Goal: Book appointment/travel/reservation

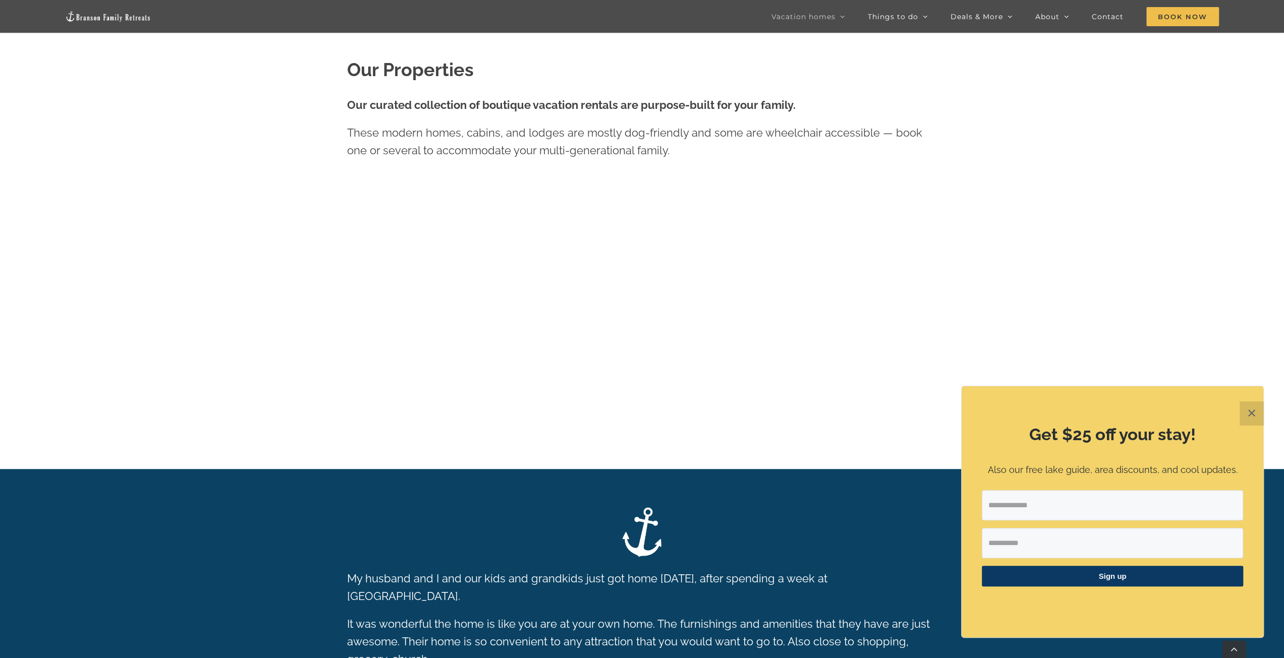
scroll to position [763, 0]
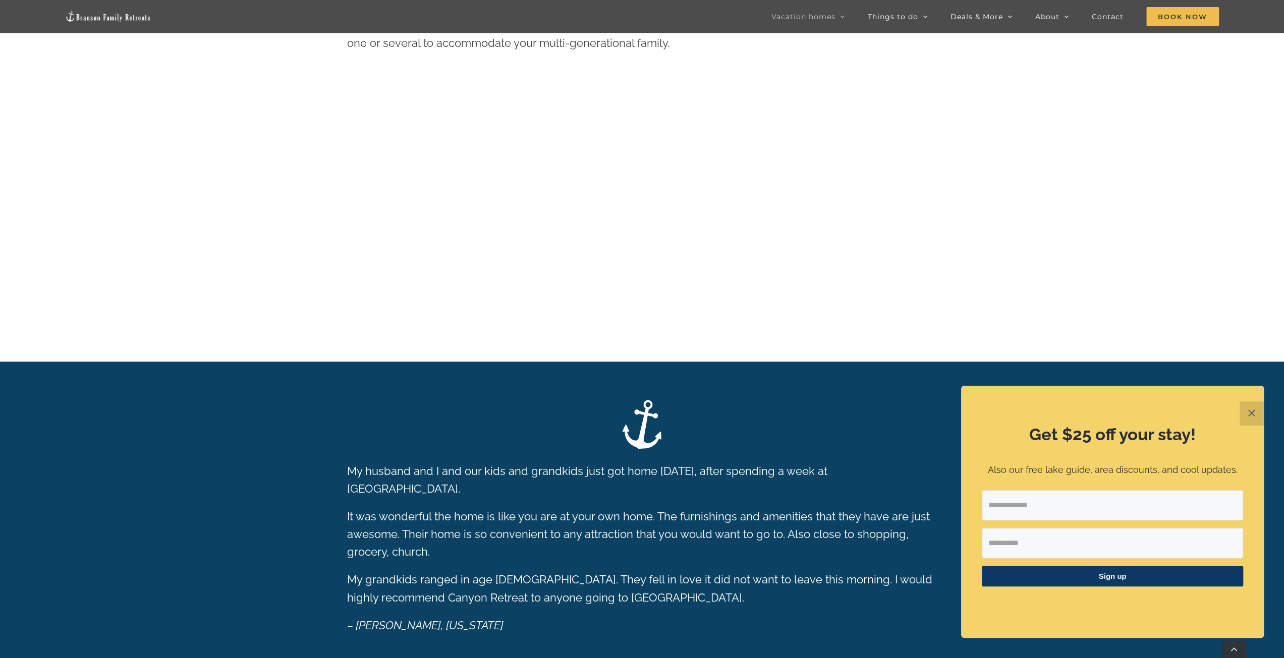
click at [1245, 411] on button "✕" at bounding box center [1252, 414] width 24 height 24
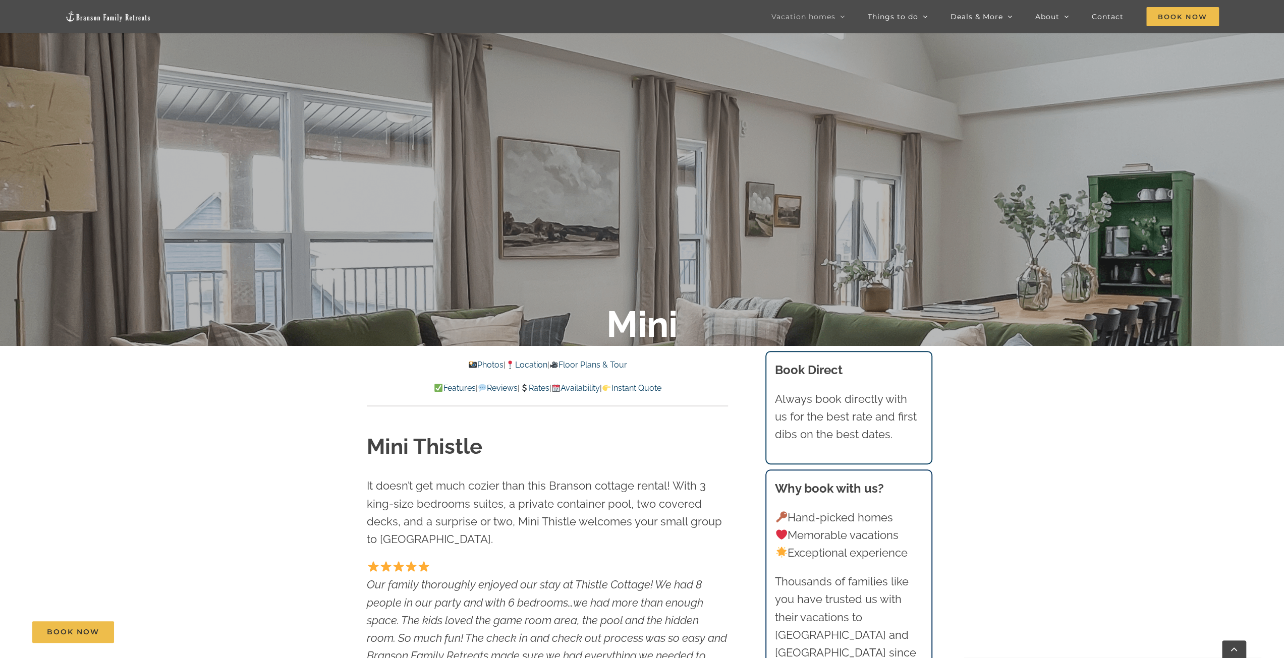
scroll to position [252, 0]
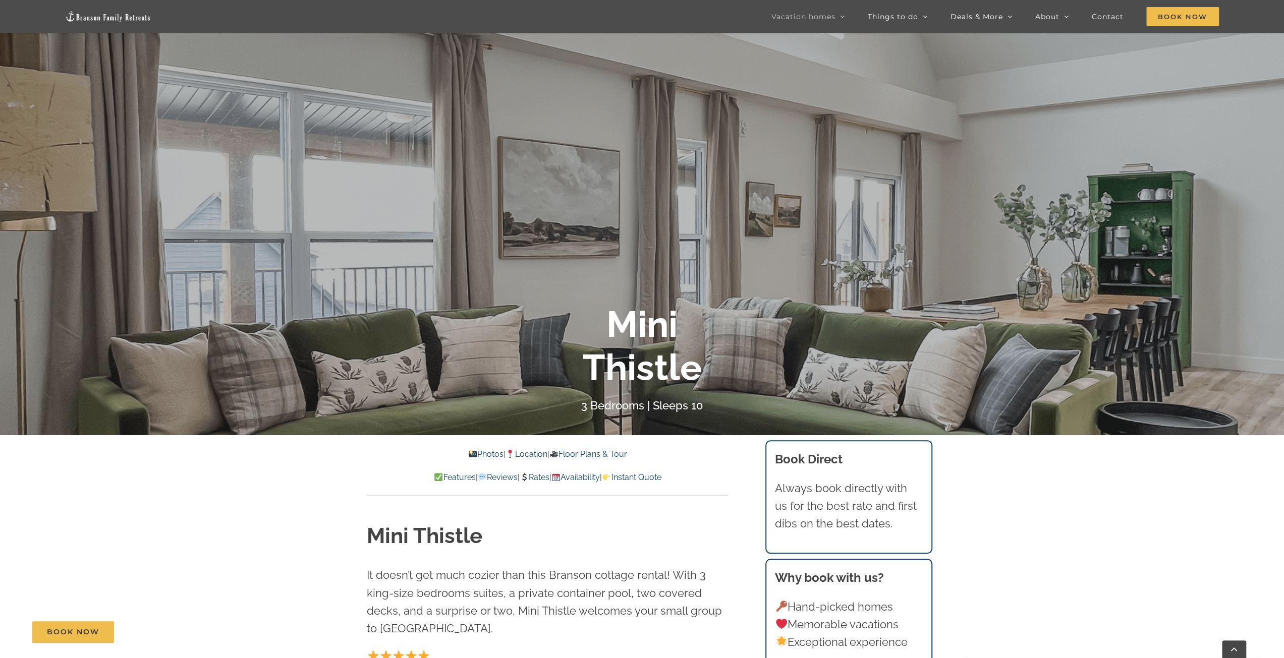
click at [589, 477] on link "Availability" at bounding box center [575, 478] width 48 height 10
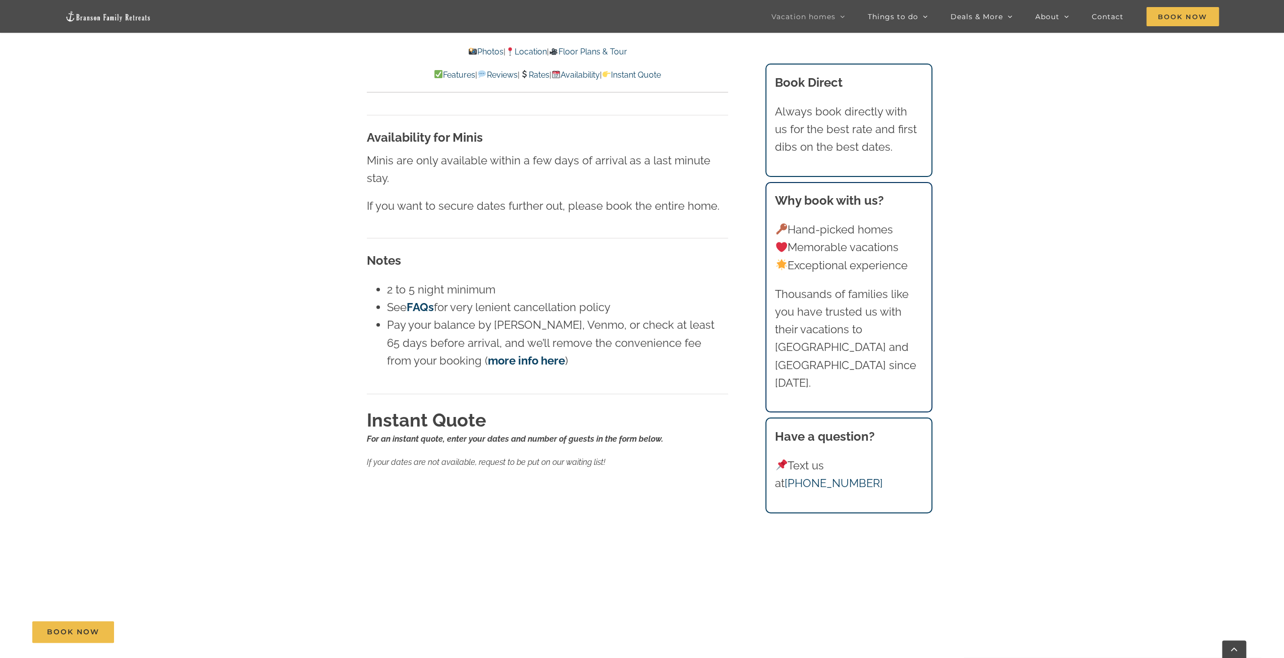
scroll to position [6981, 0]
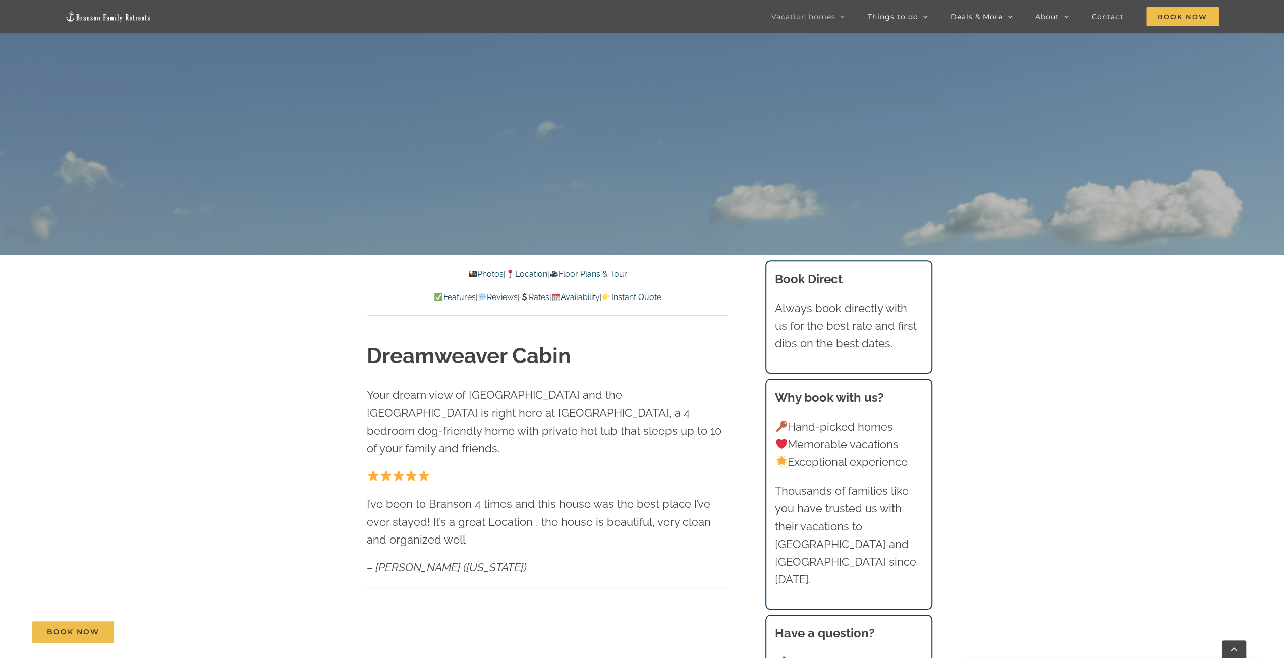
scroll to position [555, 0]
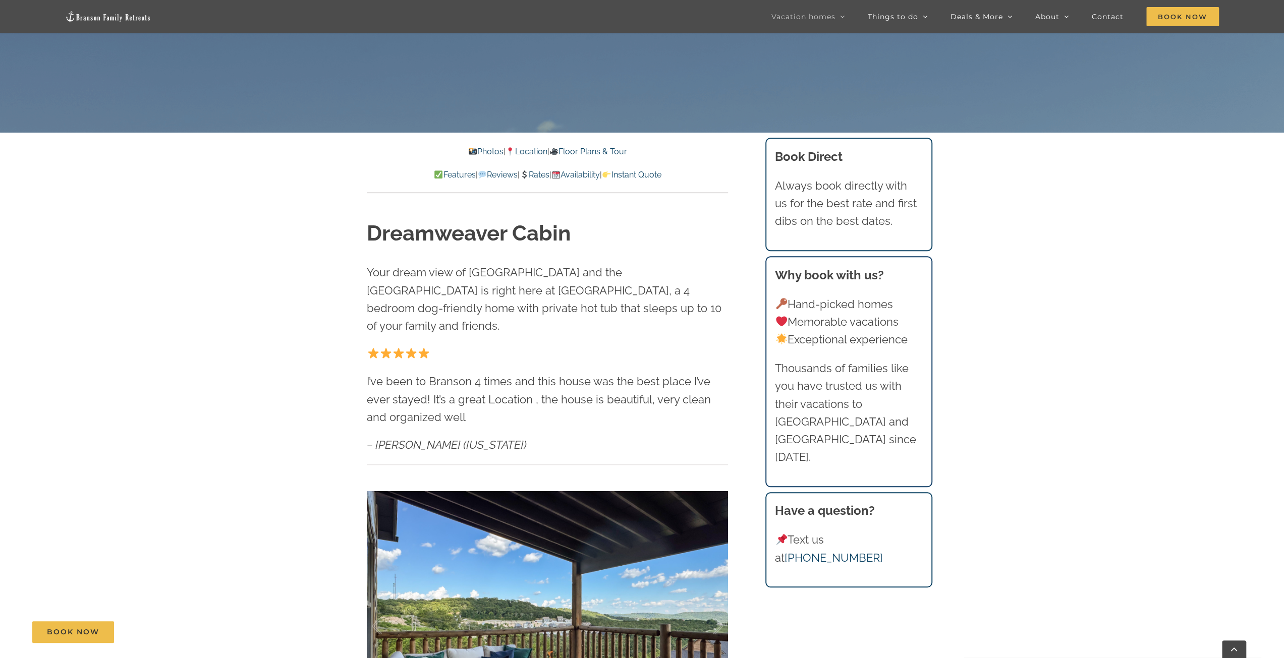
click at [537, 178] on link "Rates" at bounding box center [535, 175] width 30 height 10
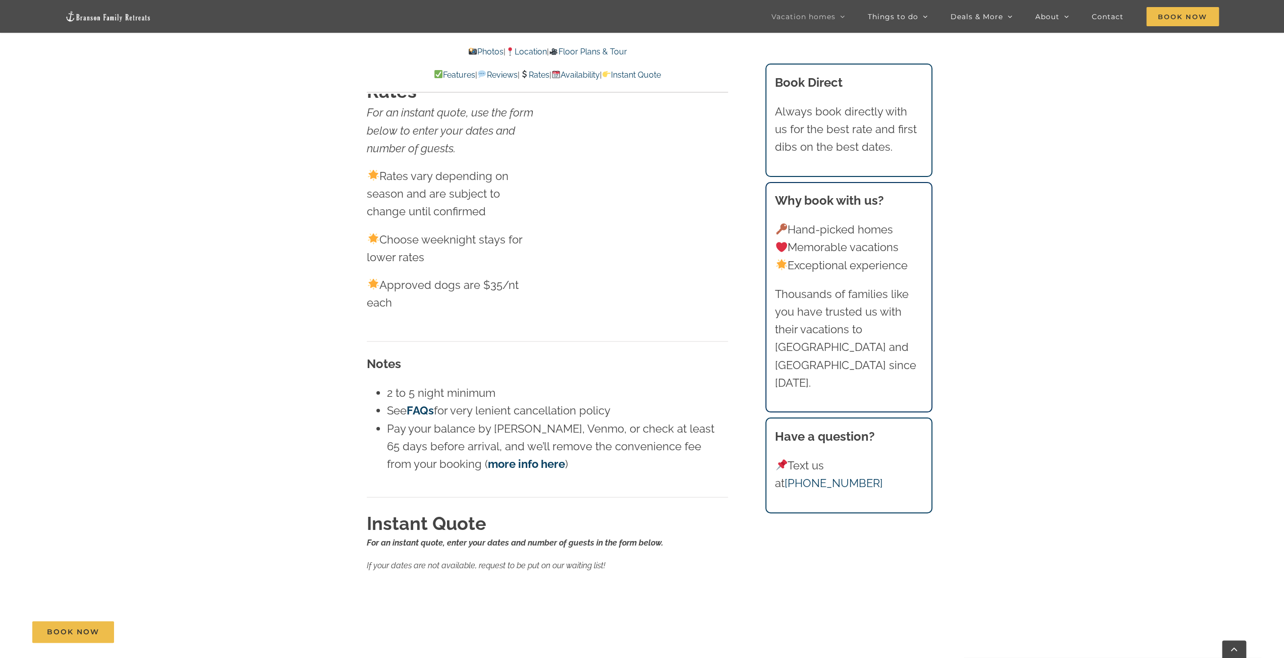
scroll to position [6090, 0]
